Goal: Transaction & Acquisition: Purchase product/service

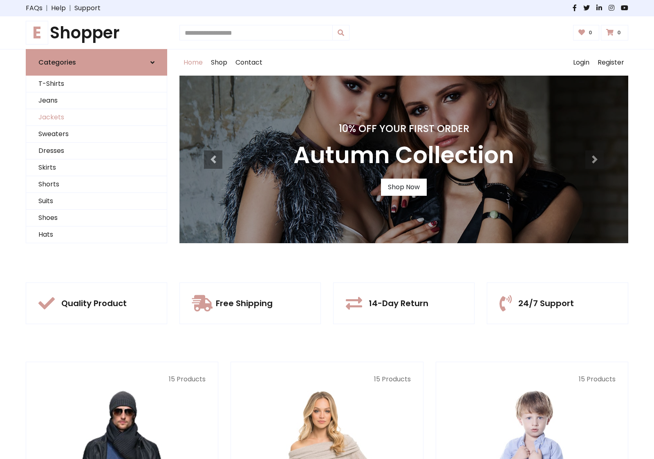
click at [96, 117] on link "Jackets" at bounding box center [96, 117] width 141 height 17
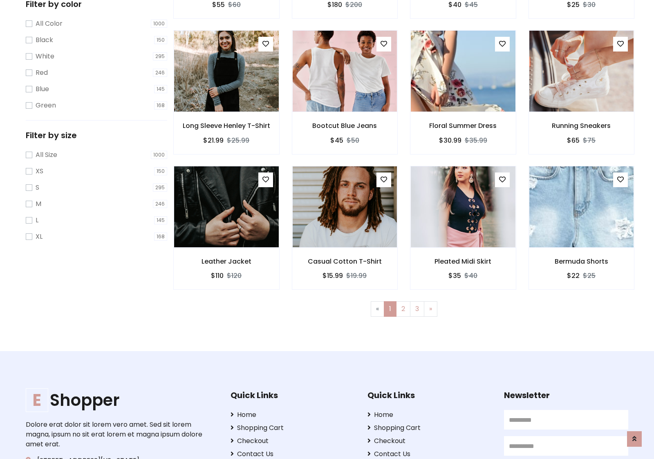
scroll to position [369, 0]
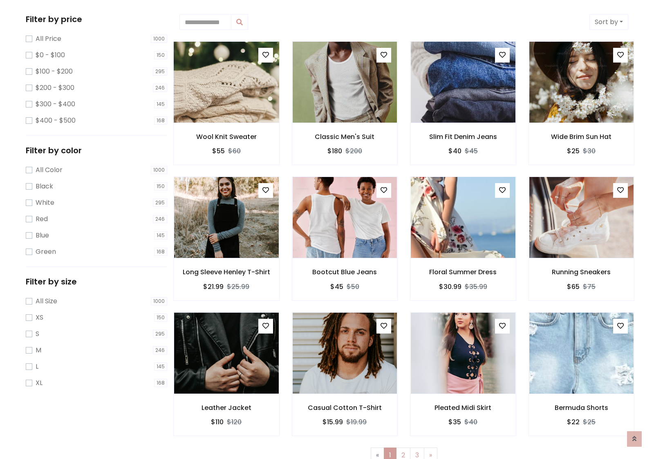
scroll to position [0, 0]
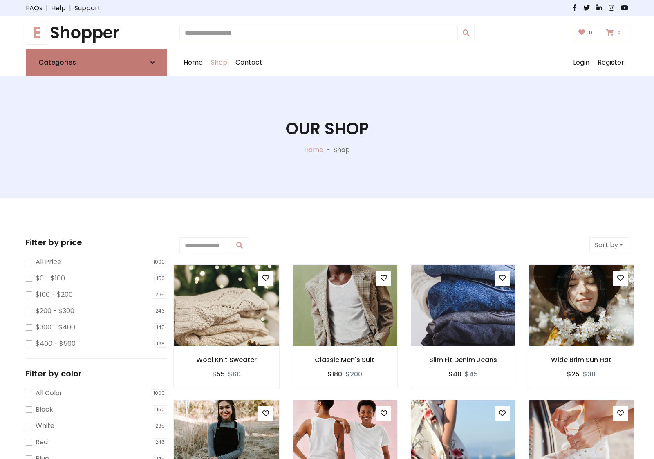
click at [96, 62] on link "Categories" at bounding box center [96, 62] width 141 height 27
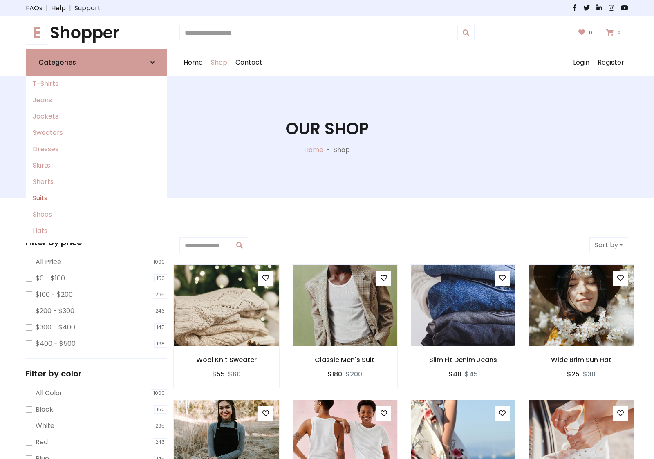
click at [96, 198] on link "Suits" at bounding box center [96, 198] width 141 height 16
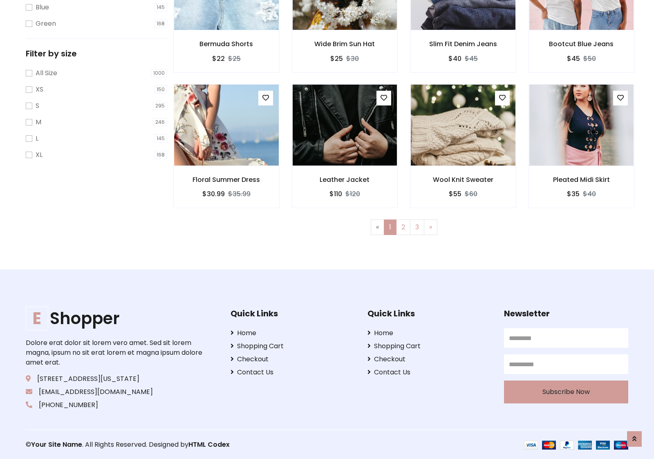
scroll to position [451, 0]
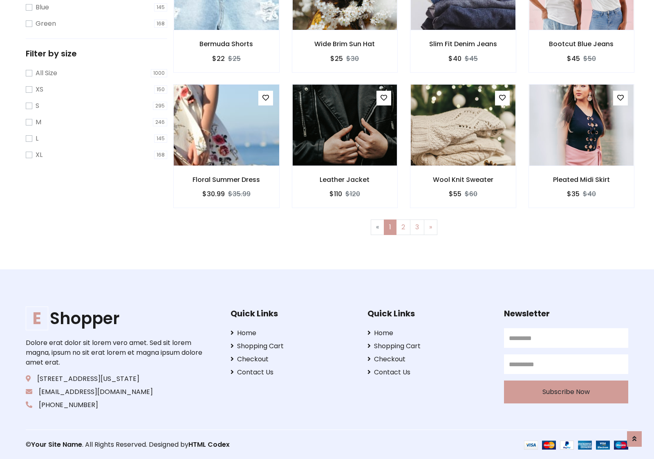
click at [226, 125] on img at bounding box center [225, 125] width 125 height 196
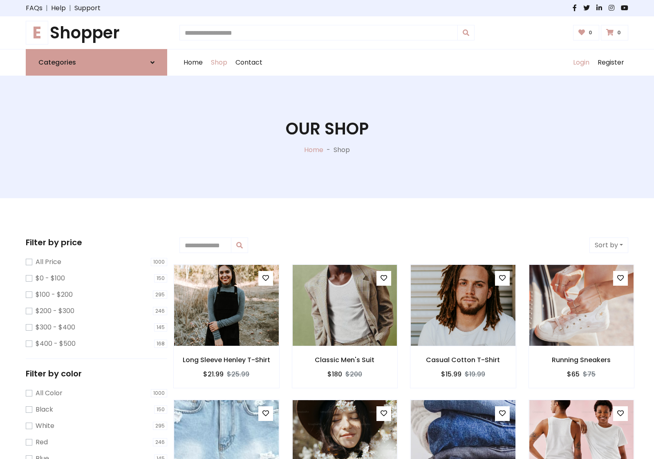
click at [581, 63] on link "Login" at bounding box center [581, 62] width 25 height 26
click at [152, 62] on icon at bounding box center [152, 62] width 4 height 7
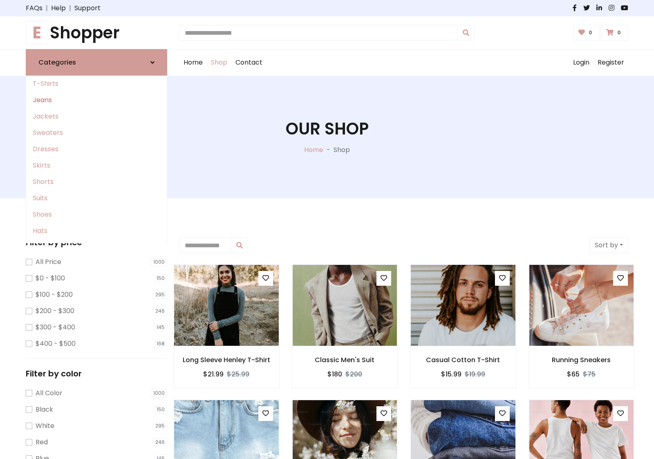
click at [96, 100] on link "Jeans" at bounding box center [96, 100] width 141 height 16
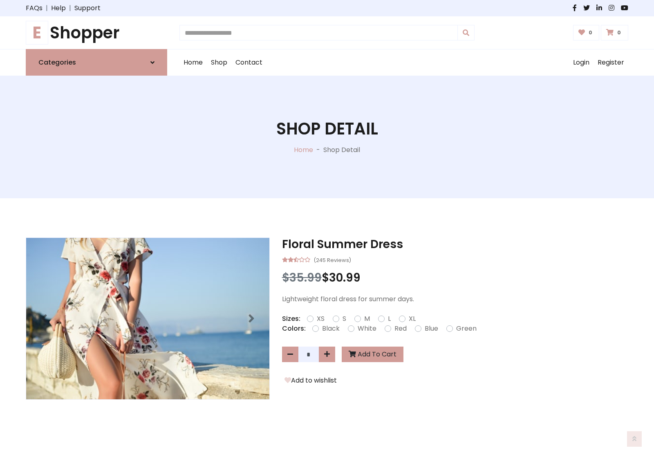
scroll to position [561, 0]
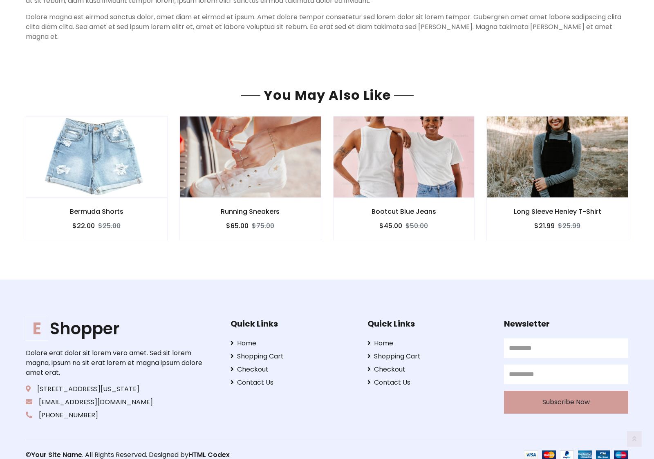
scroll to position [561, 0]
